Goal: Find specific page/section: Find specific page/section

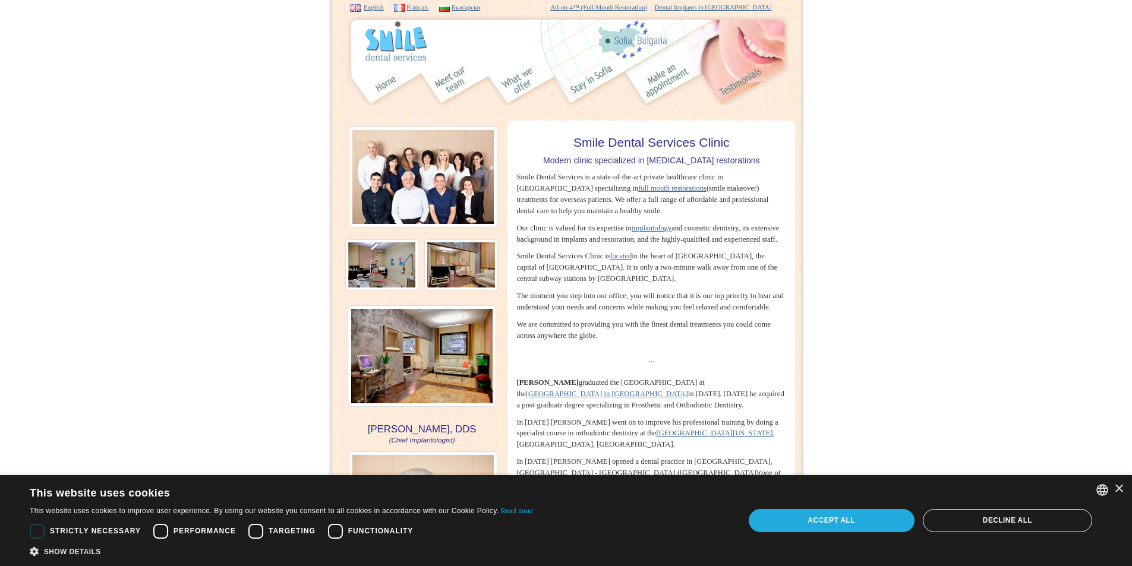
click at [879, 525] on div "Accept all" at bounding box center [832, 520] width 166 height 23
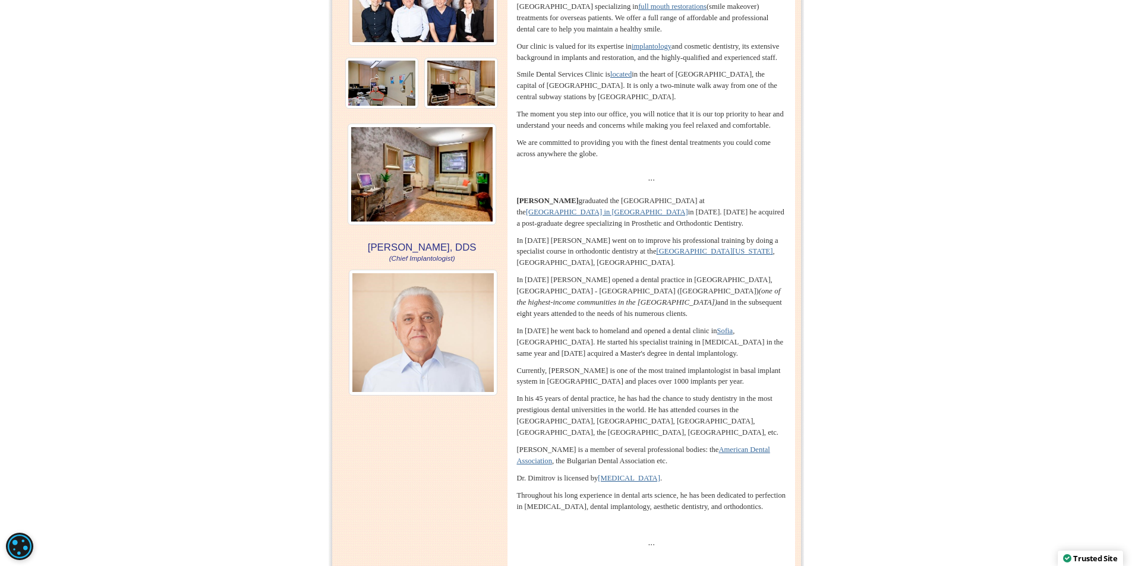
scroll to position [178, 0]
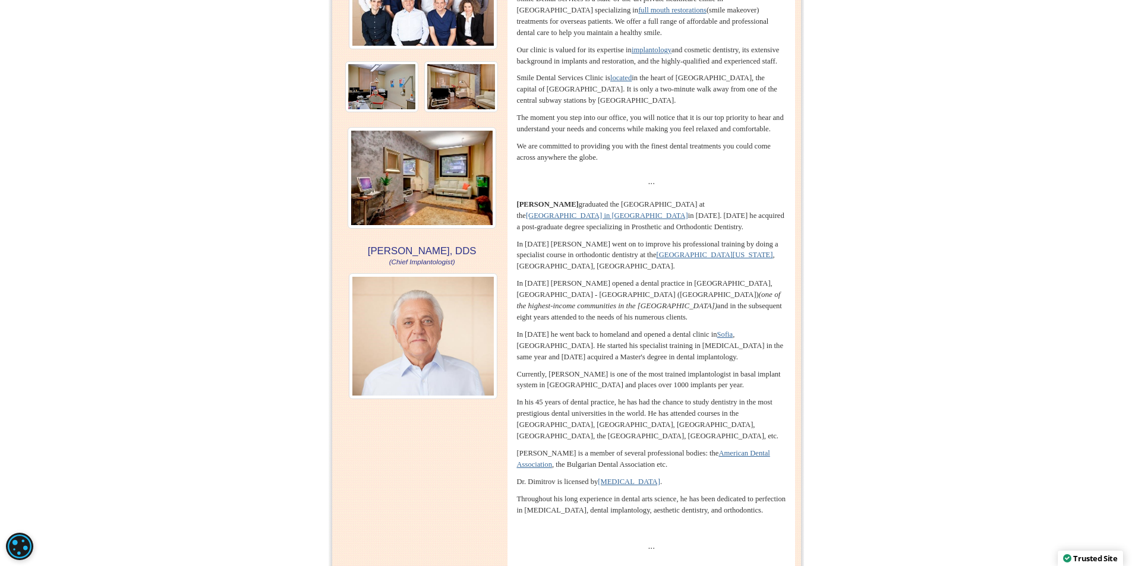
click at [469, 80] on img at bounding box center [461, 86] width 74 height 51
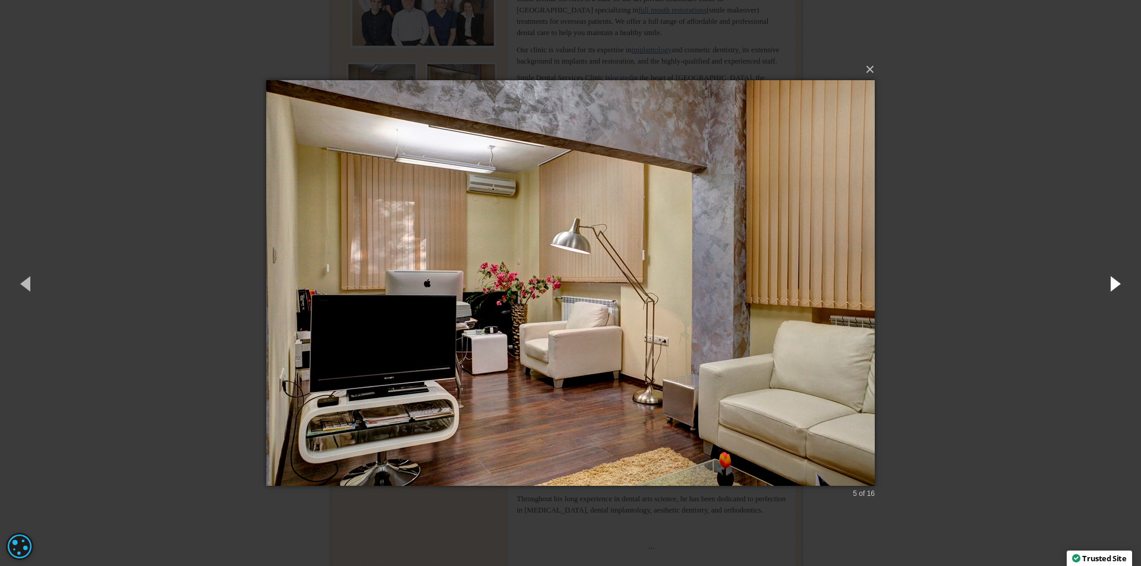
click at [1113, 287] on button "button" at bounding box center [1113, 283] width 53 height 65
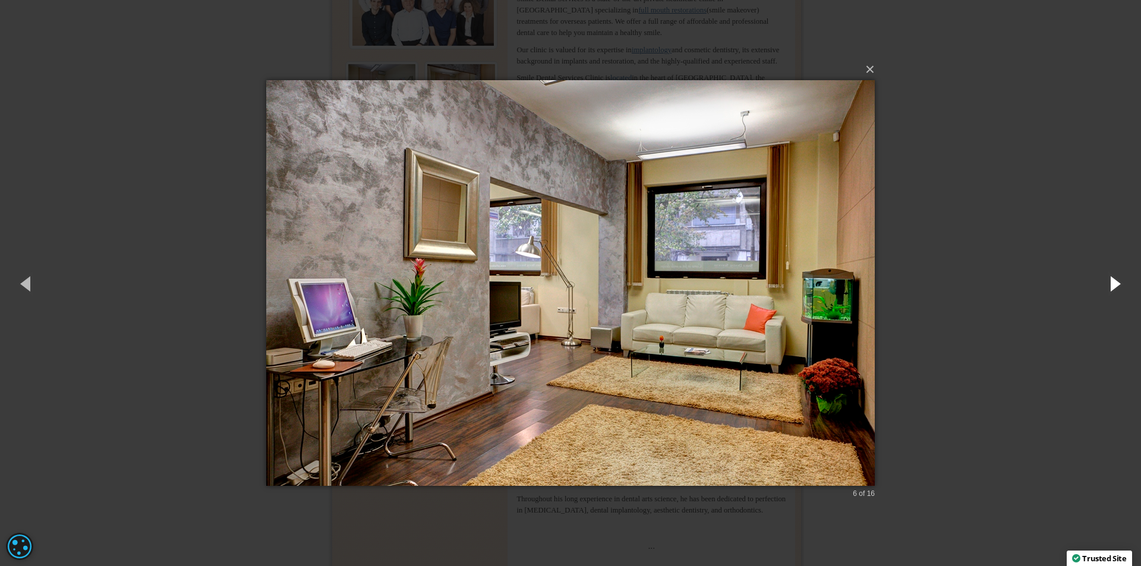
click at [1113, 287] on button "button" at bounding box center [1113, 283] width 53 height 65
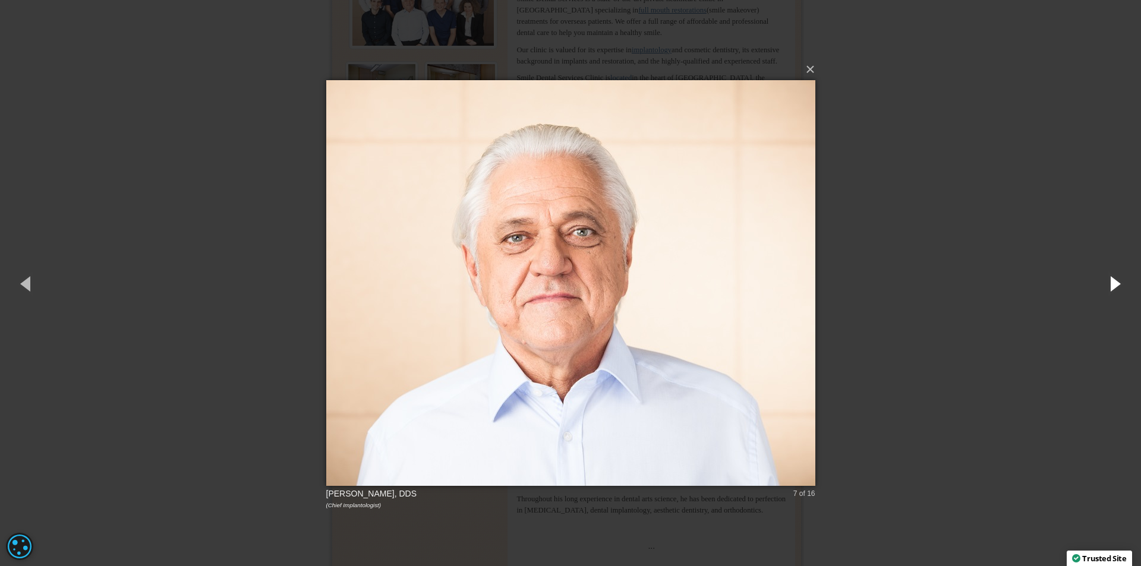
click at [1113, 287] on button "button" at bounding box center [1113, 283] width 53 height 65
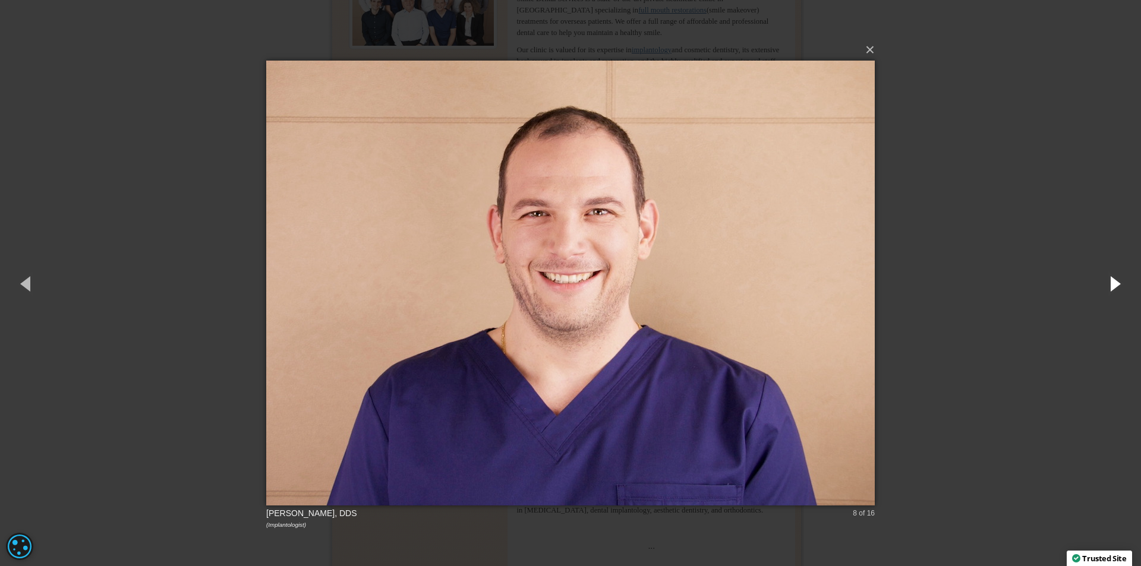
click at [1101, 286] on button "button" at bounding box center [1113, 283] width 53 height 65
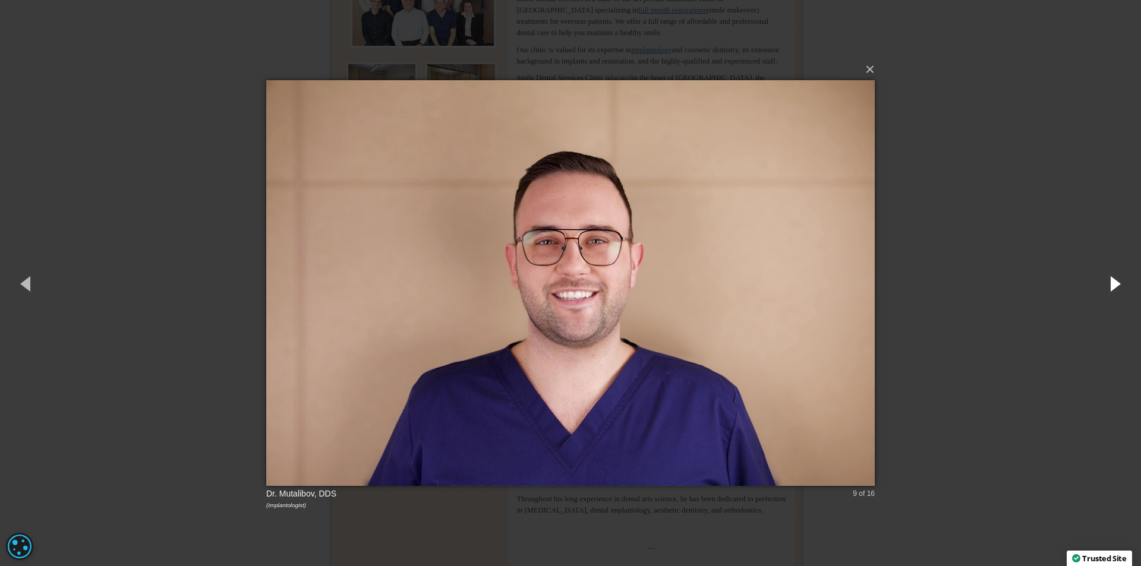
click at [1111, 286] on button "button" at bounding box center [1113, 283] width 53 height 65
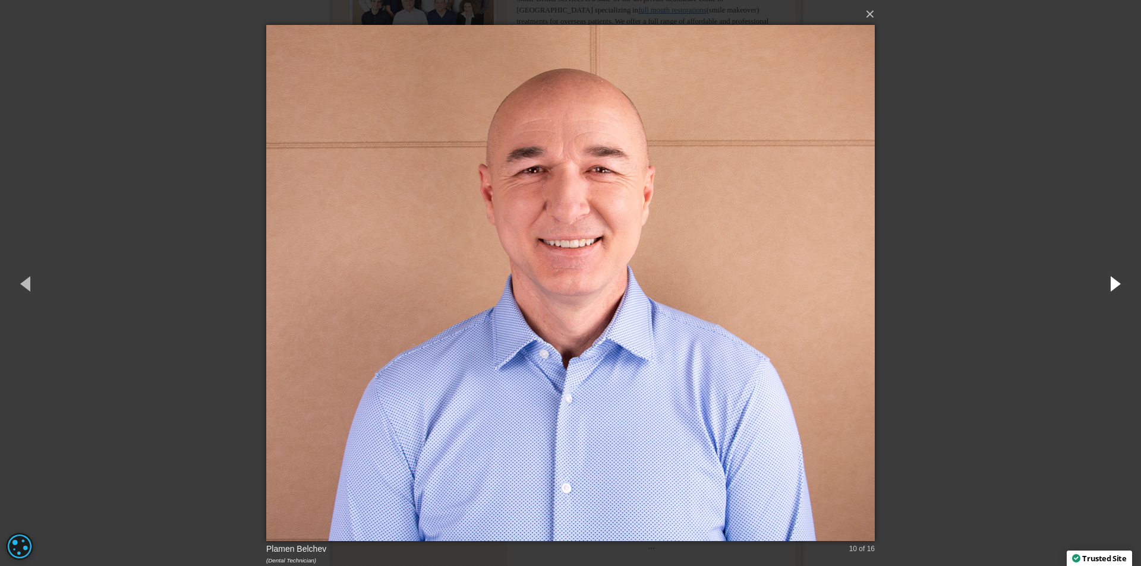
click at [1111, 286] on button "button" at bounding box center [1113, 283] width 53 height 65
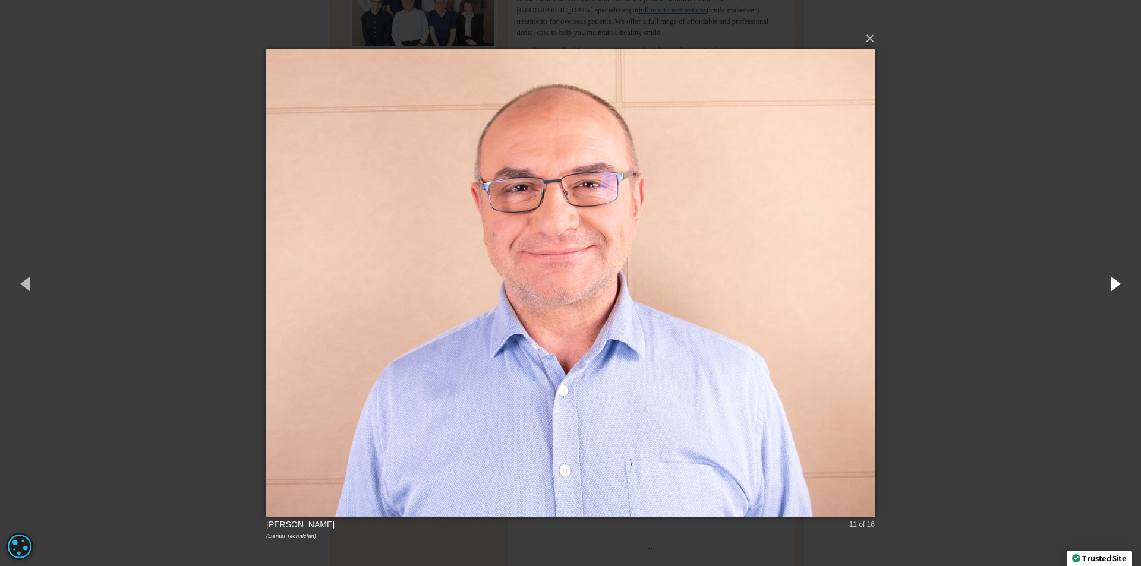
click at [1111, 286] on button "button" at bounding box center [1113, 283] width 53 height 65
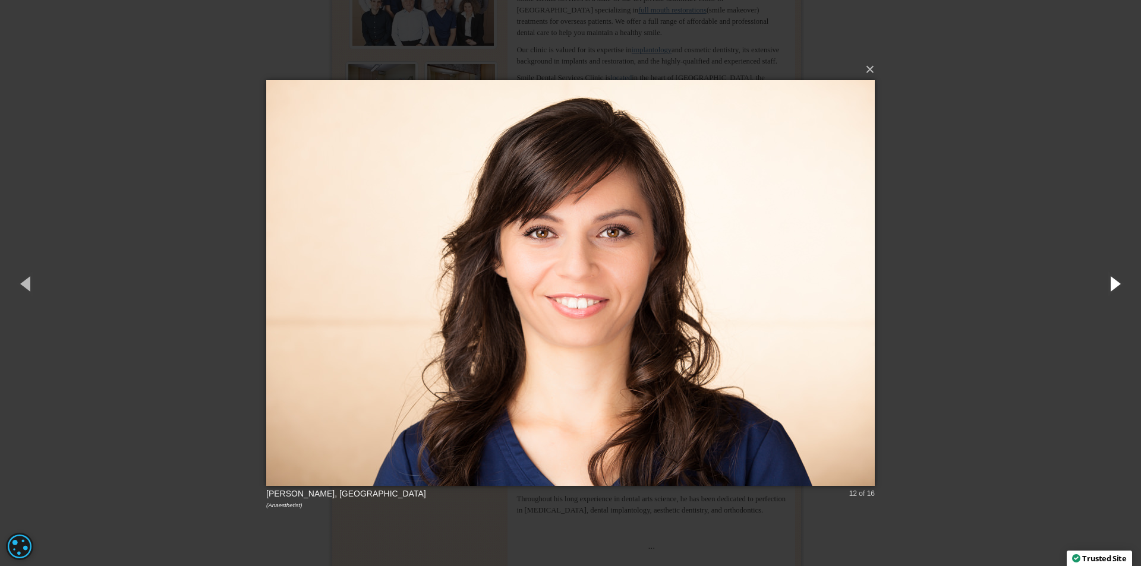
click at [1111, 286] on button "button" at bounding box center [1113, 283] width 53 height 65
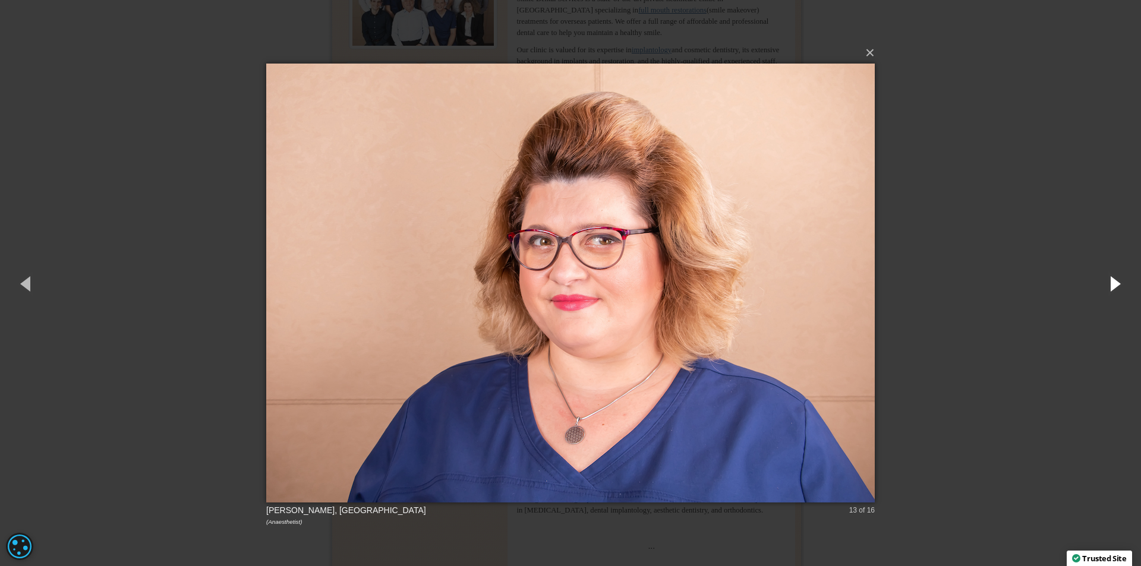
click at [1111, 286] on button "button" at bounding box center [1113, 283] width 53 height 65
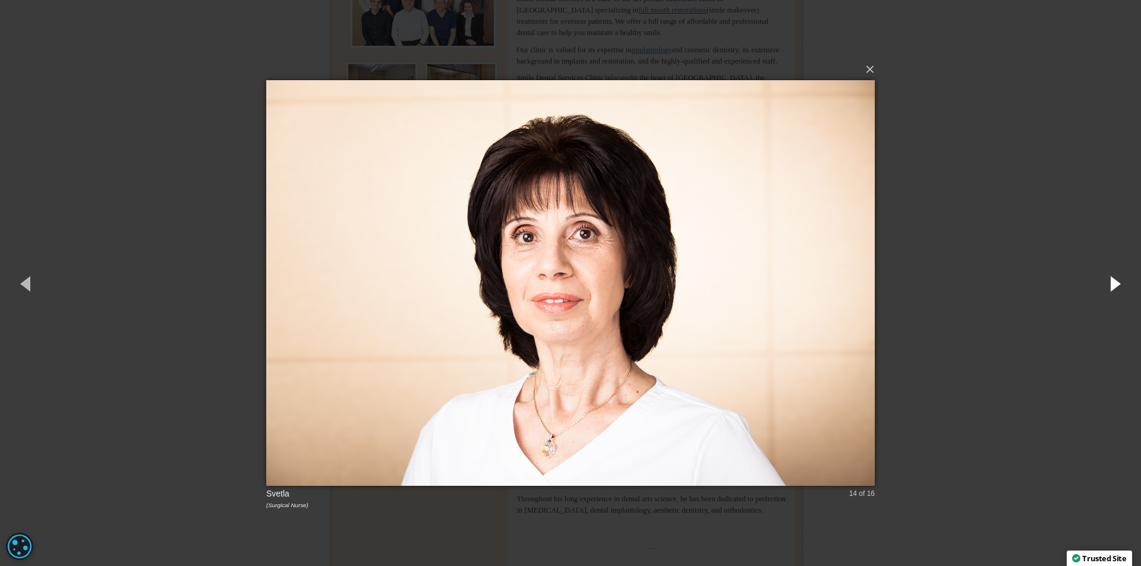
click at [1111, 286] on button "button" at bounding box center [1113, 283] width 53 height 65
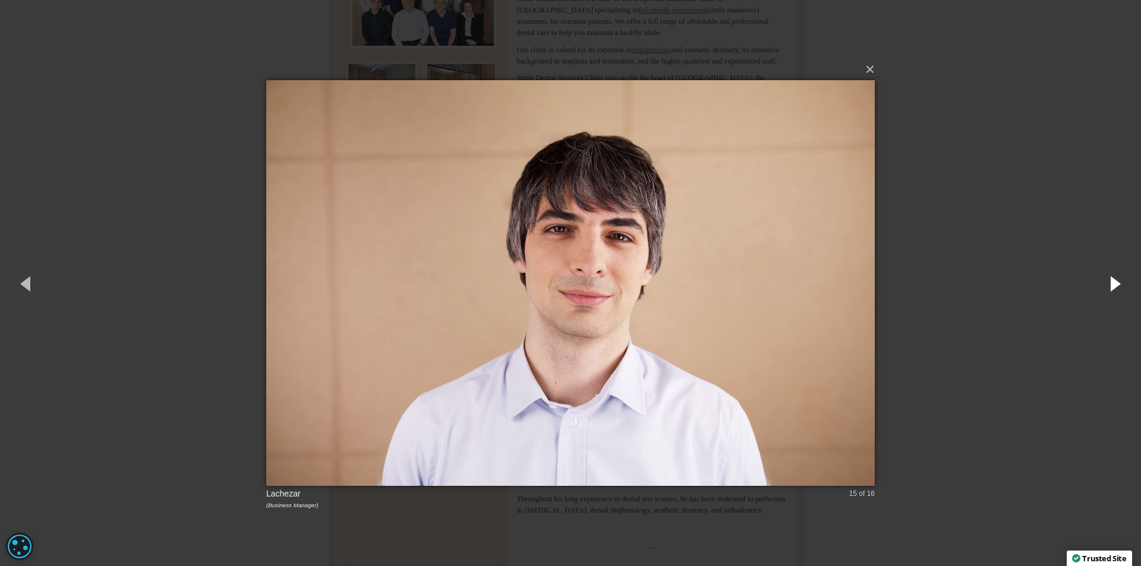
click at [1111, 286] on button "button" at bounding box center [1113, 283] width 53 height 65
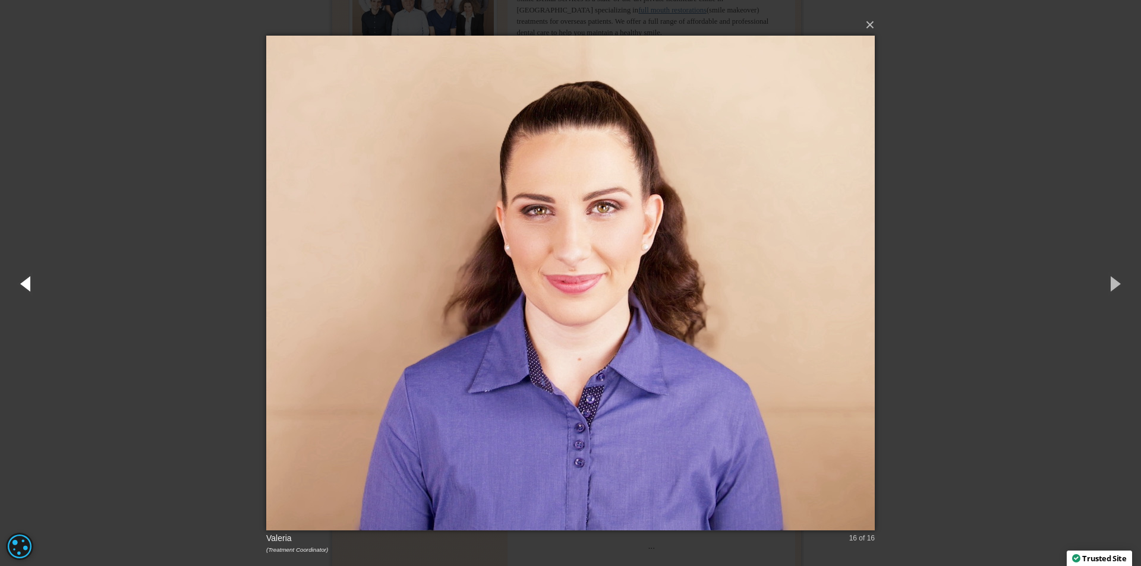
click at [23, 277] on button "button" at bounding box center [26, 283] width 53 height 65
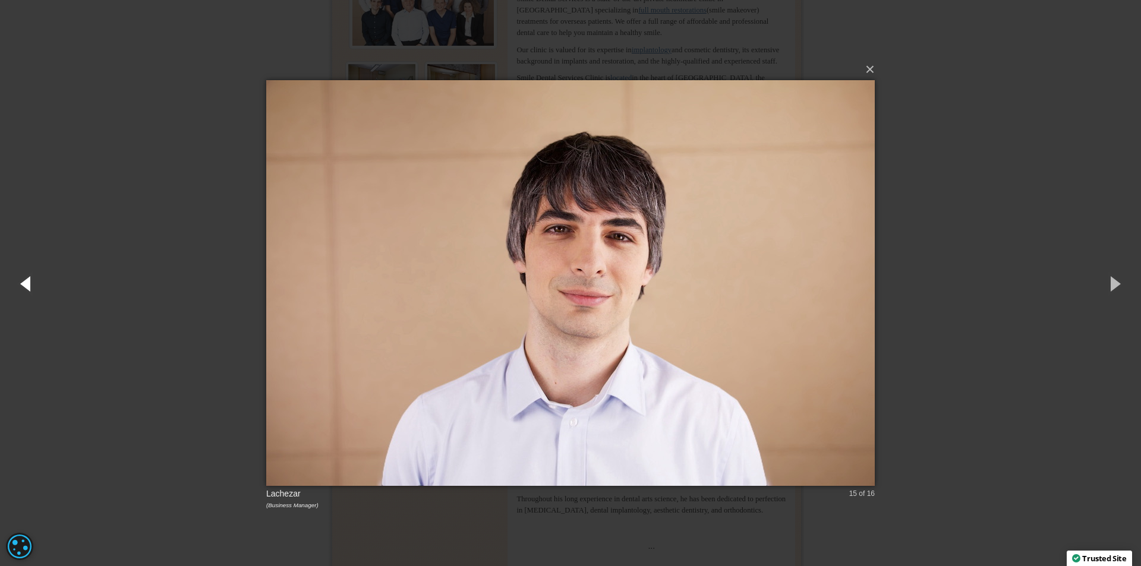
click at [23, 277] on button "button" at bounding box center [26, 283] width 53 height 65
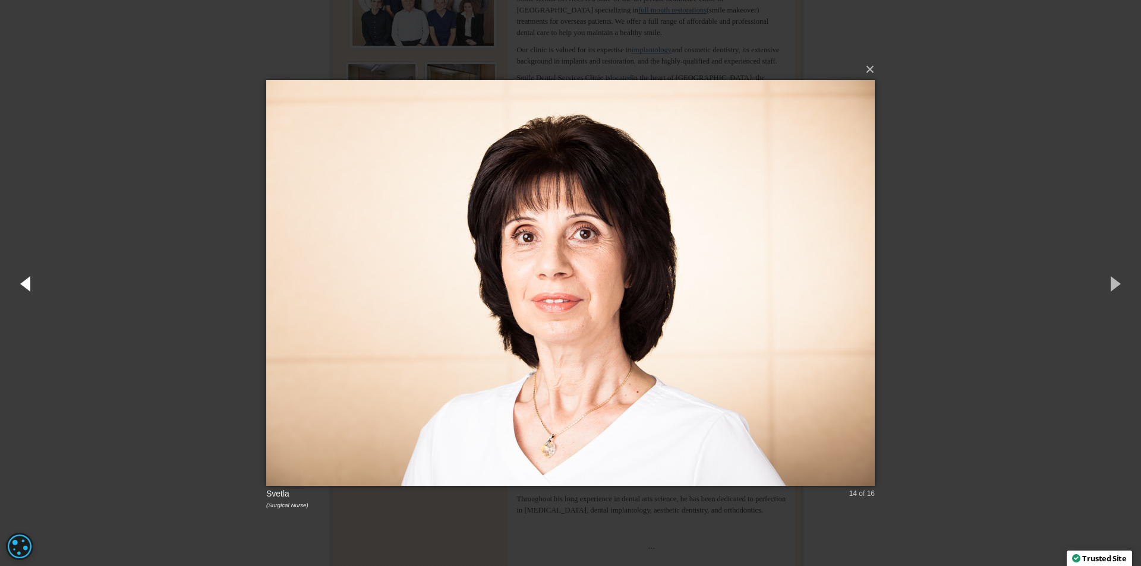
click at [23, 278] on button "button" at bounding box center [26, 283] width 53 height 65
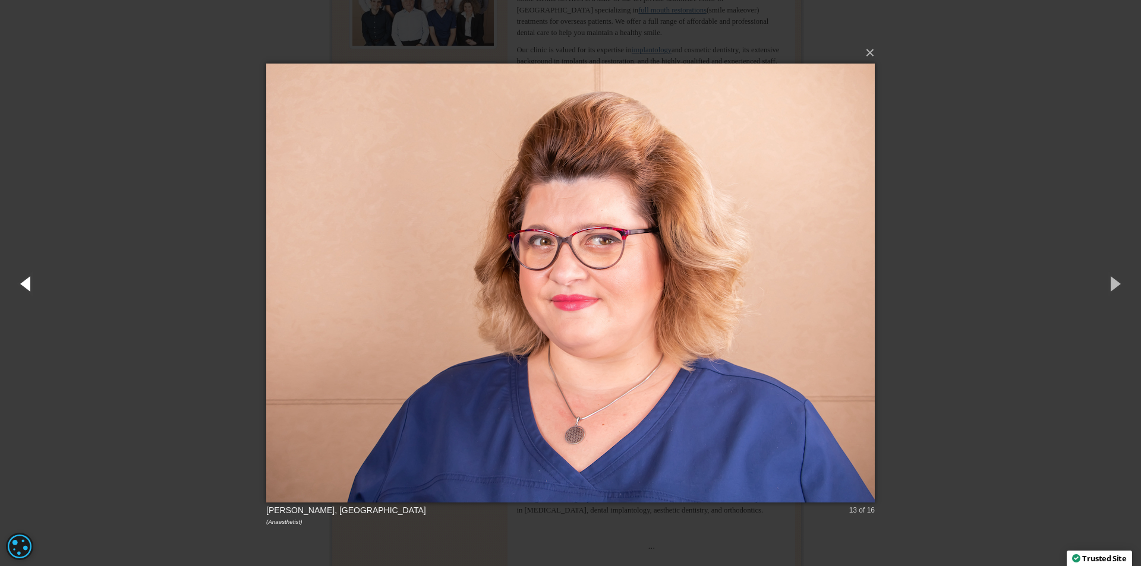
click at [23, 278] on button "button" at bounding box center [26, 283] width 53 height 65
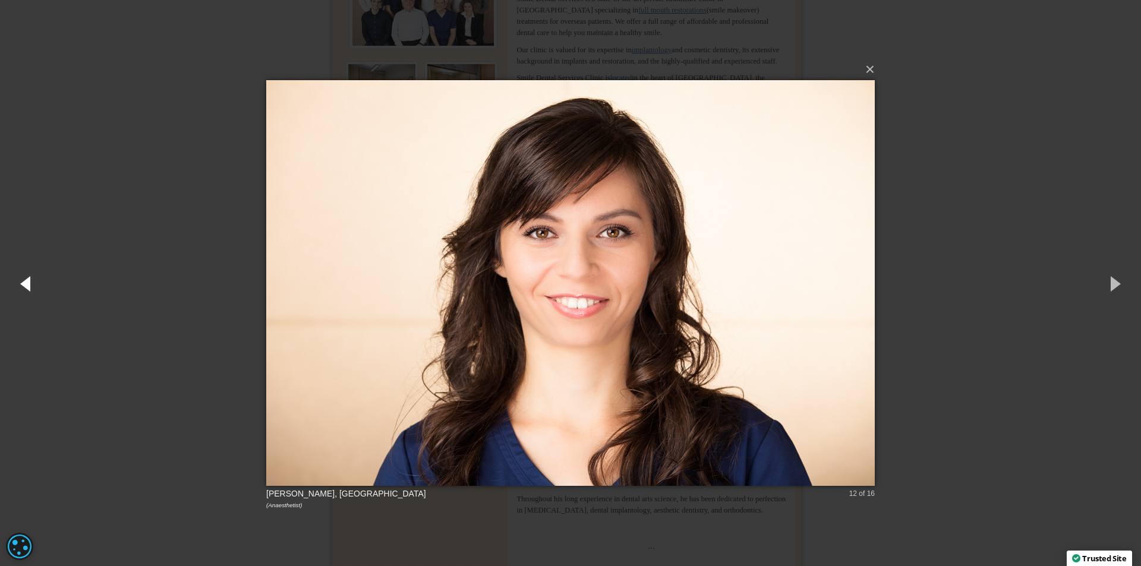
click at [23, 278] on button "button" at bounding box center [26, 283] width 53 height 65
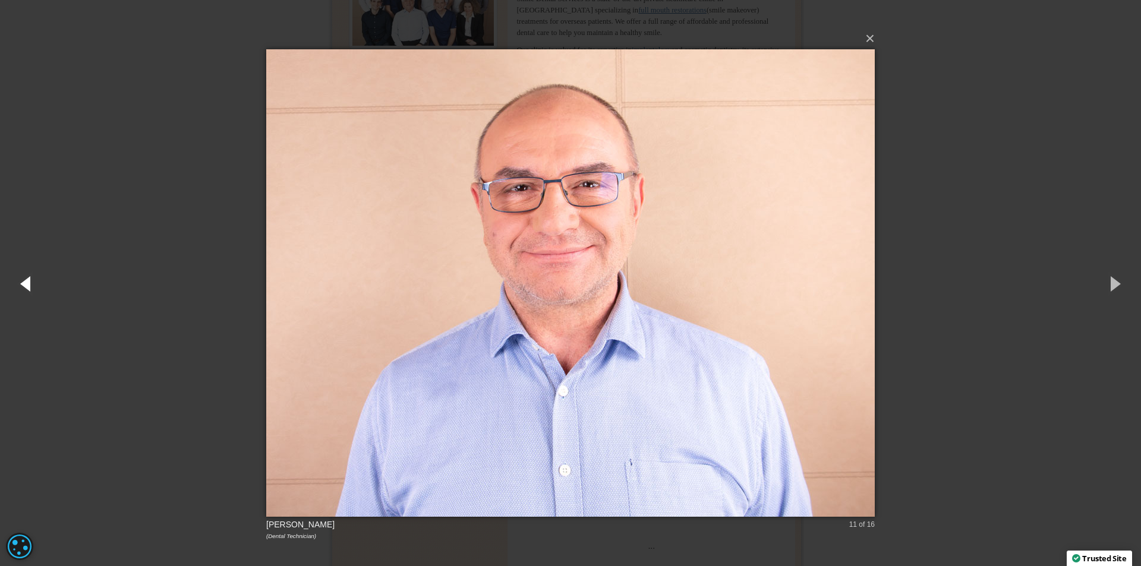
click at [23, 278] on button "button" at bounding box center [26, 283] width 53 height 65
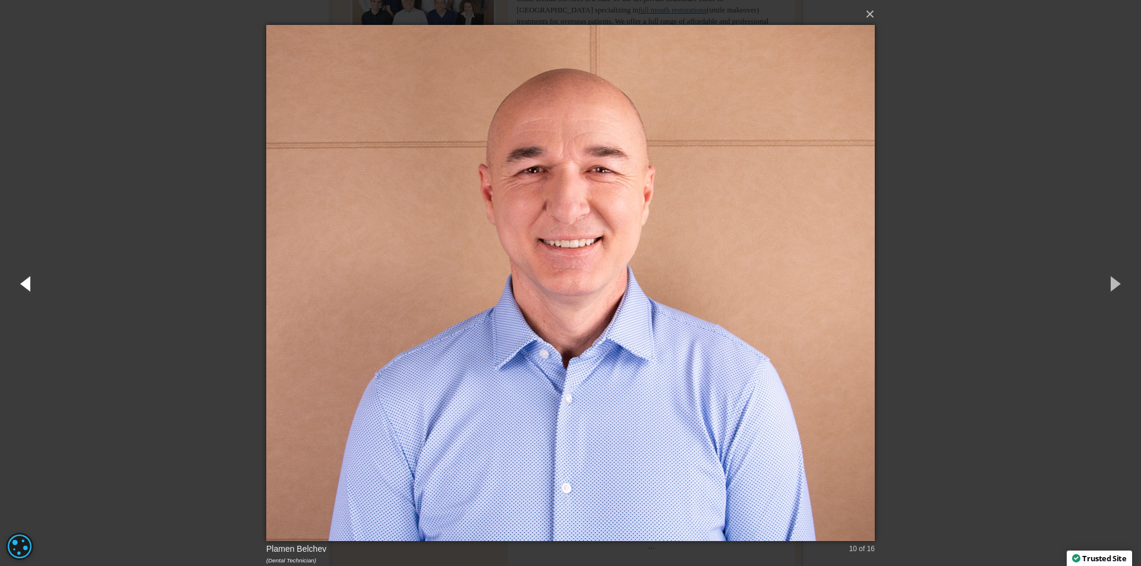
click at [23, 278] on button "button" at bounding box center [26, 283] width 53 height 65
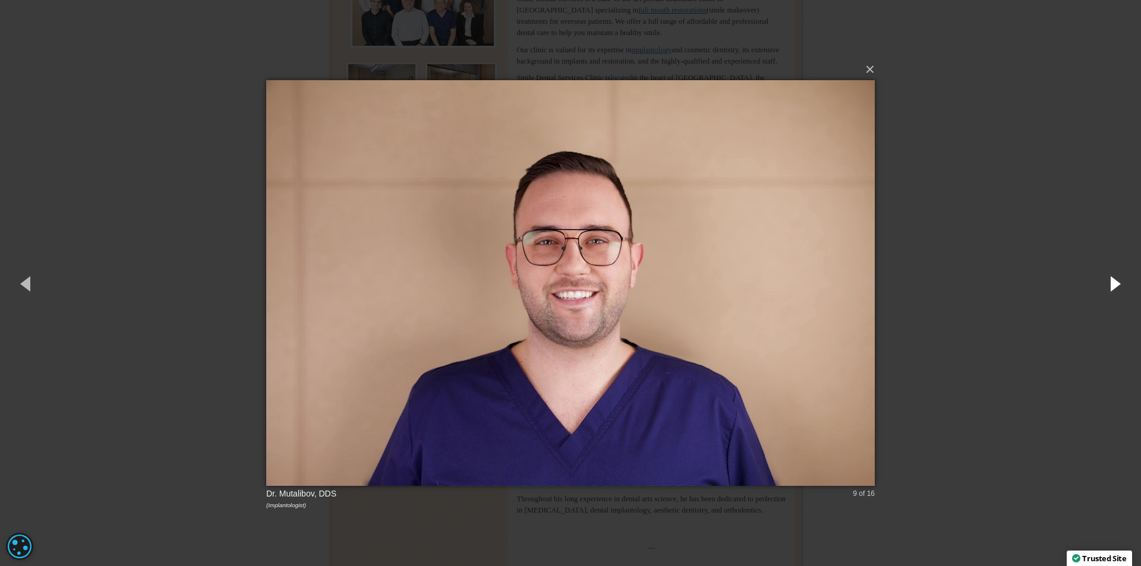
click at [1118, 283] on button "button" at bounding box center [1113, 283] width 53 height 65
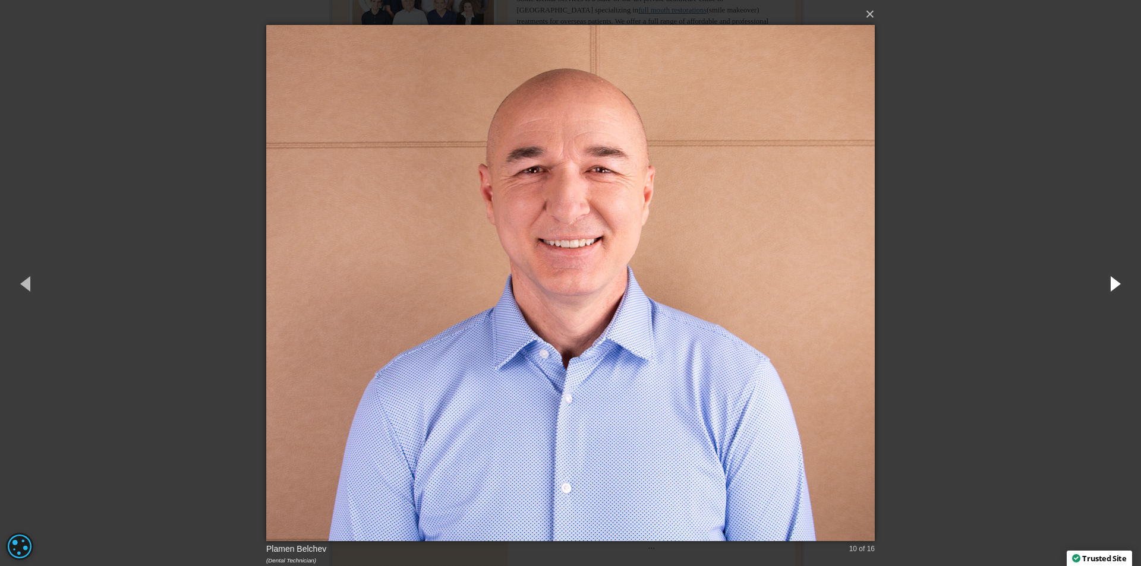
click at [1114, 286] on button "button" at bounding box center [1113, 283] width 53 height 65
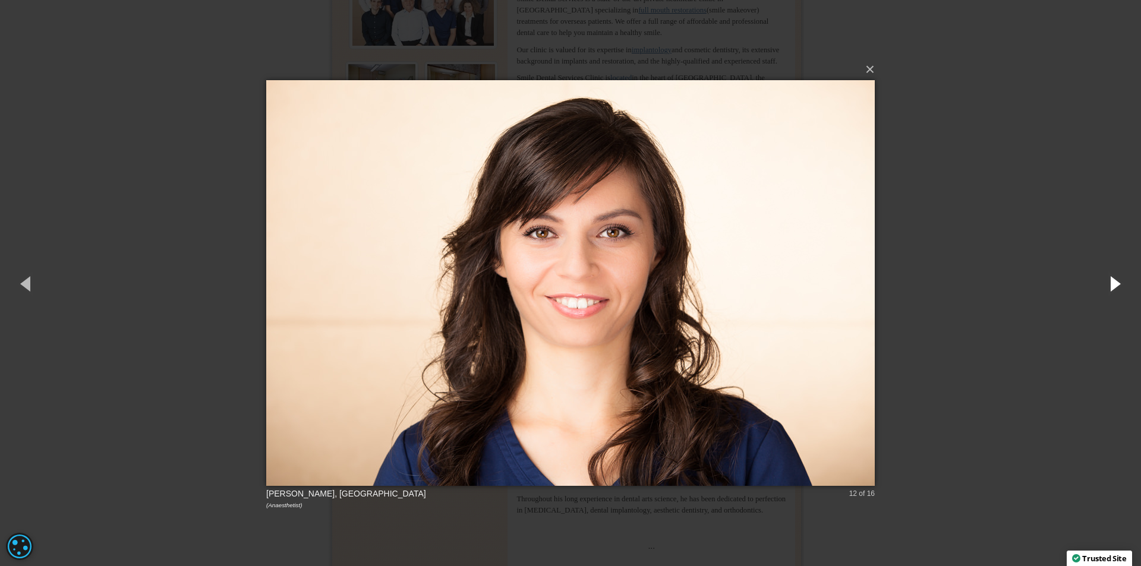
click at [1114, 286] on button "button" at bounding box center [1113, 283] width 53 height 65
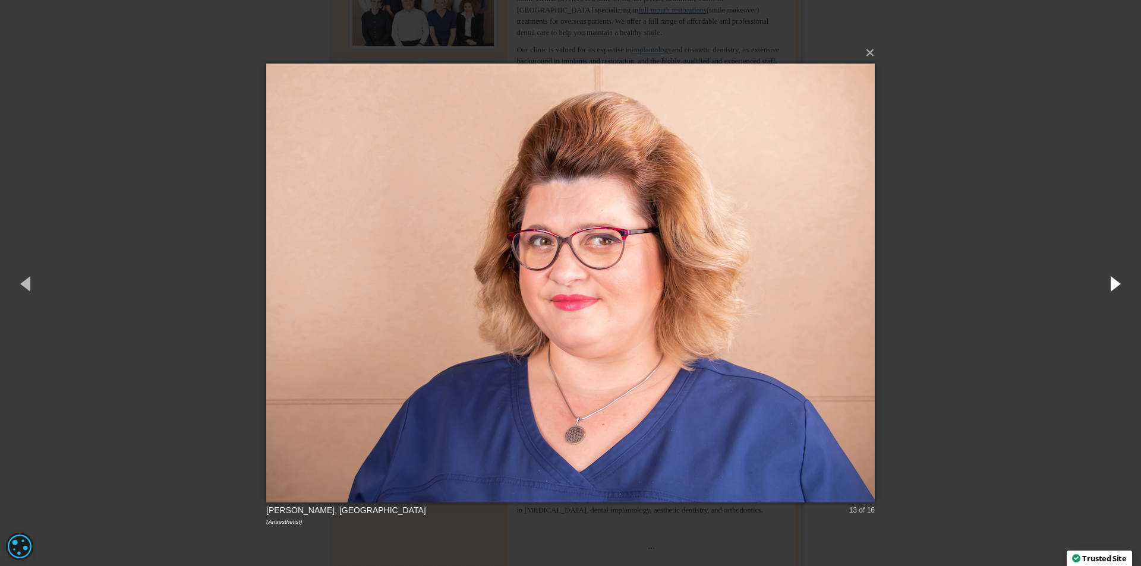
click at [1114, 286] on button "button" at bounding box center [1113, 283] width 53 height 65
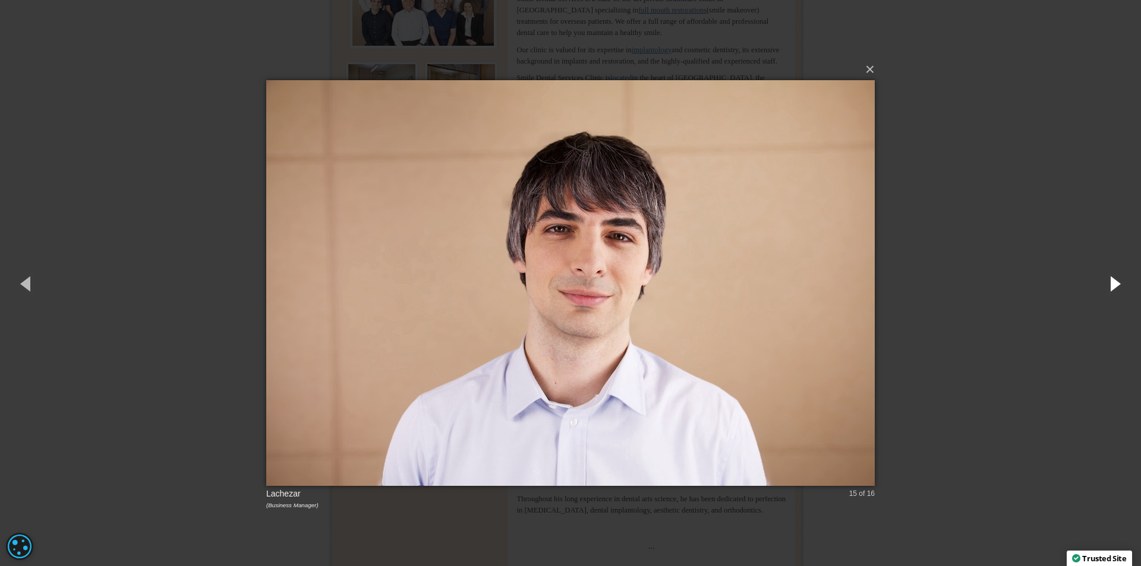
click at [1114, 286] on button "button" at bounding box center [1113, 283] width 53 height 65
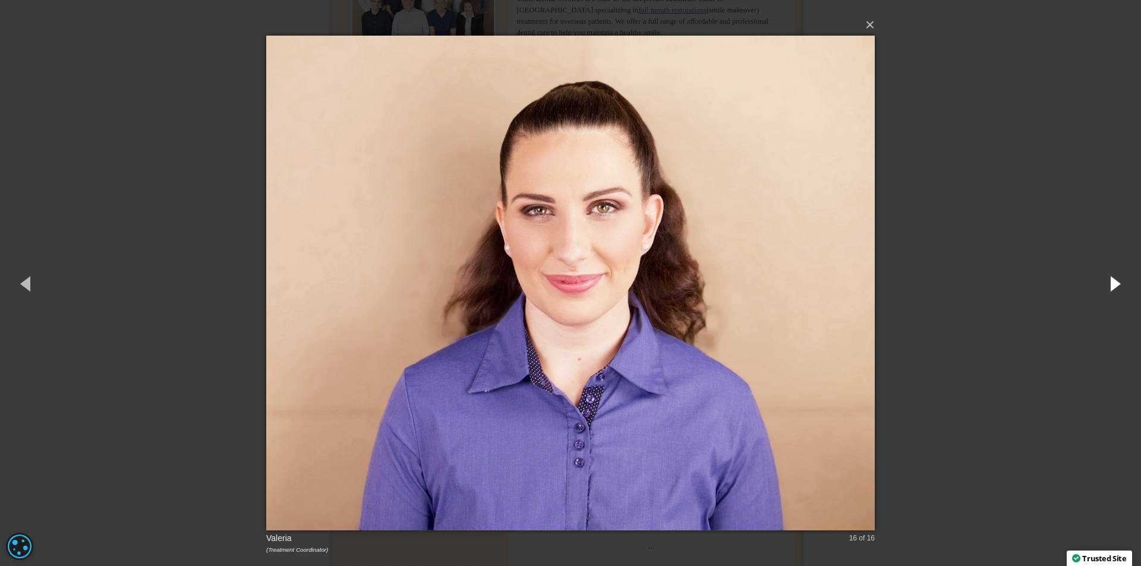
click at [1114, 286] on button "button" at bounding box center [1113, 283] width 53 height 65
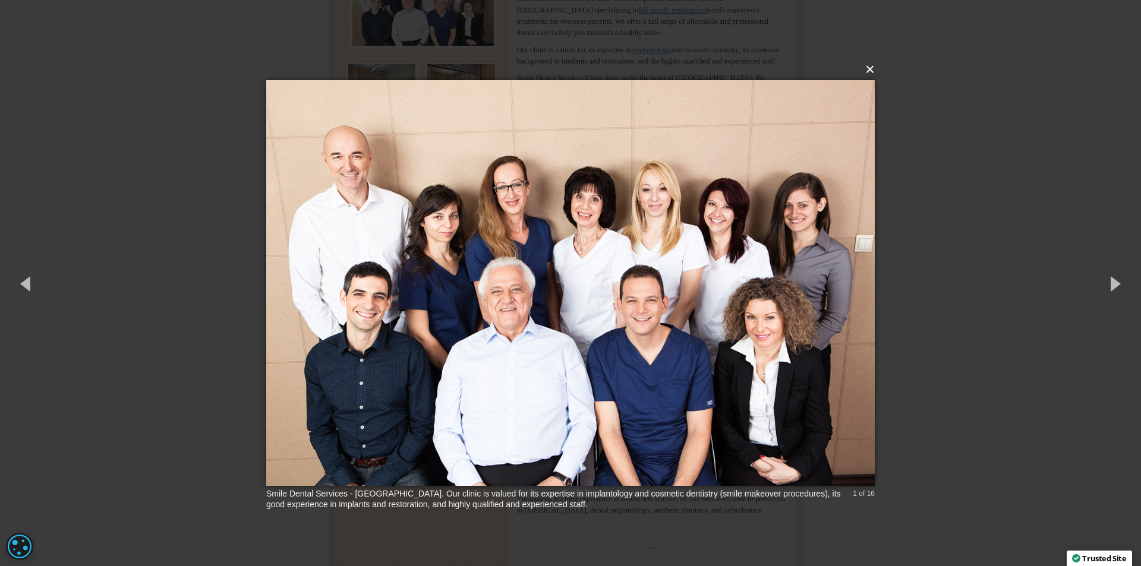
click at [873, 68] on button "×" at bounding box center [574, 69] width 608 height 26
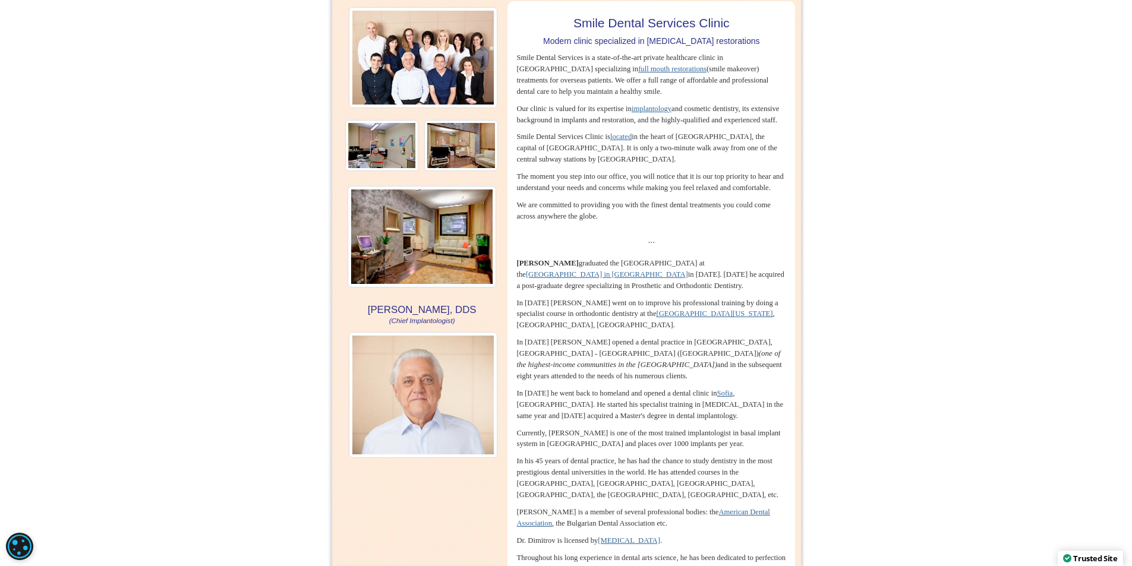
scroll to position [0, 0]
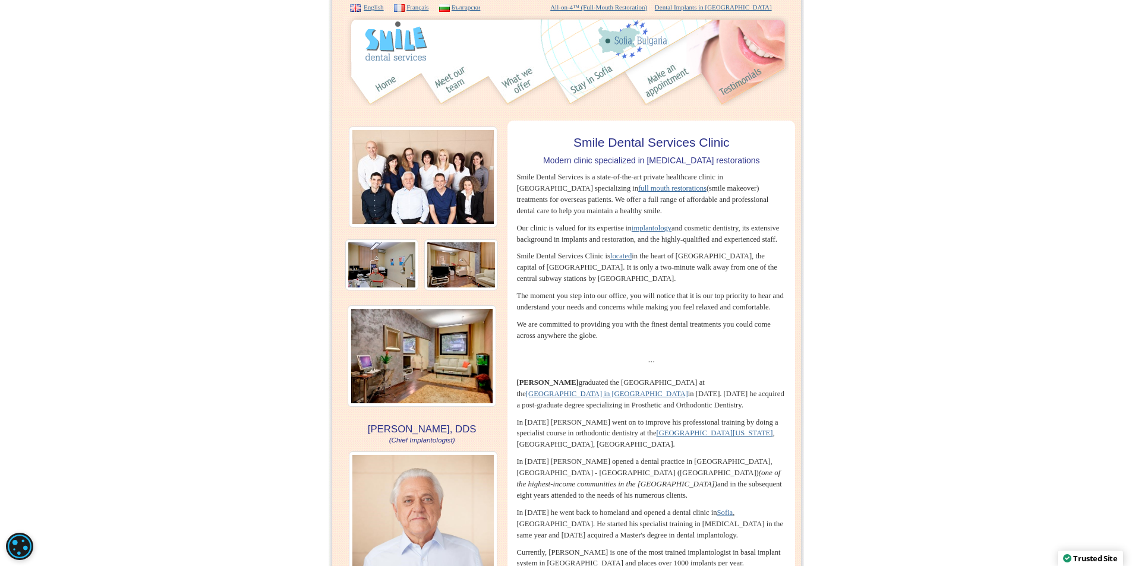
click at [443, 78] on img at bounding box center [452, 84] width 44 height 44
